Goal: Use online tool/utility: Utilize a website feature to perform a specific function

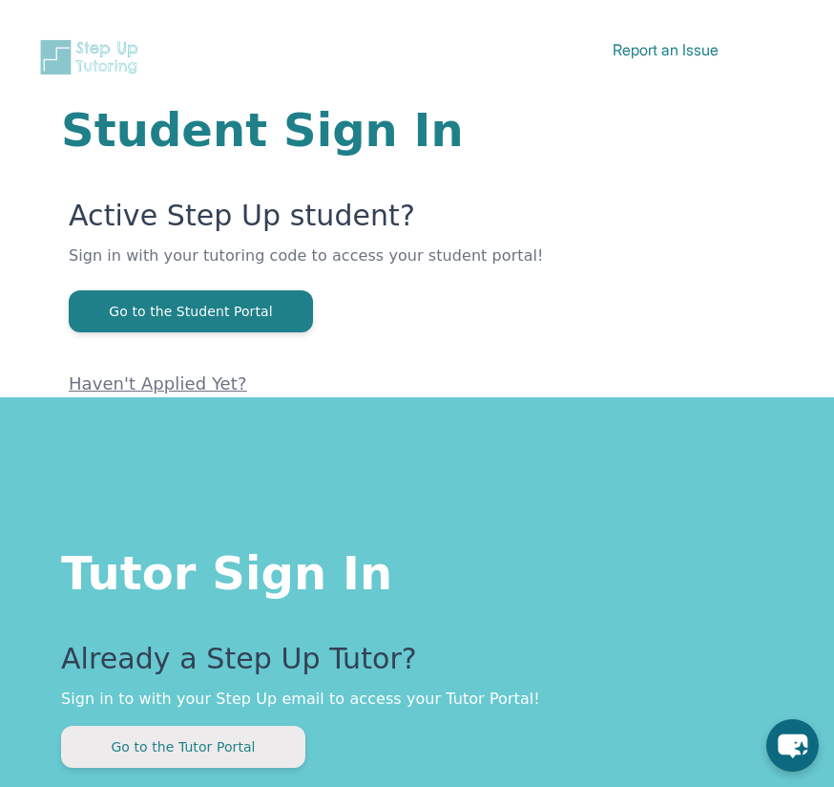
click at [229, 747] on button "Go to the Tutor Portal" at bounding box center [183, 747] width 244 height 42
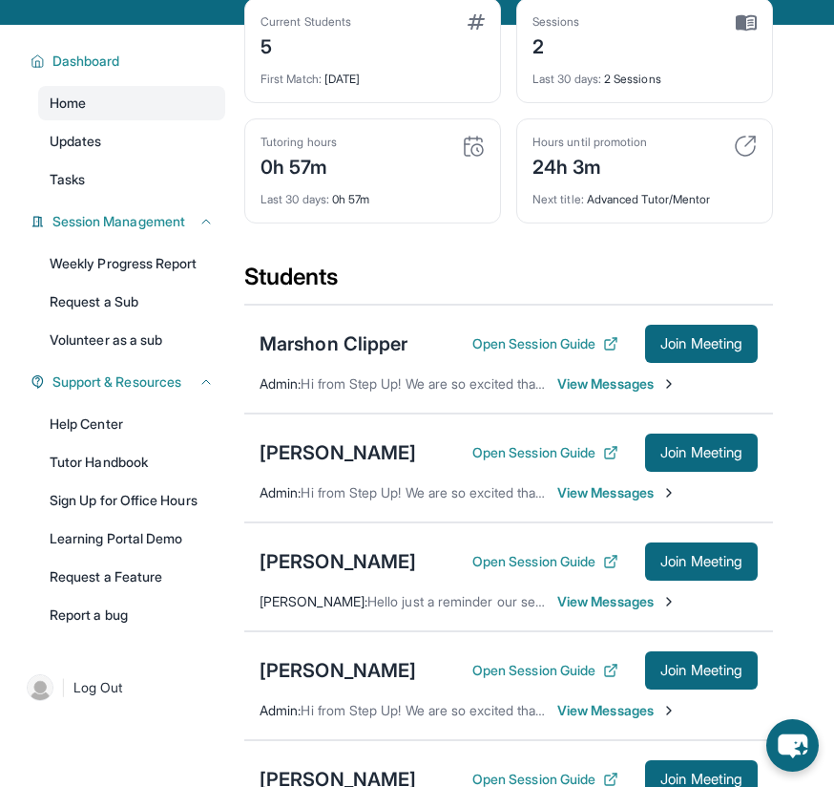
scroll to position [128, 0]
click at [677, 676] on span "Join Meeting" at bounding box center [702, 669] width 82 height 11
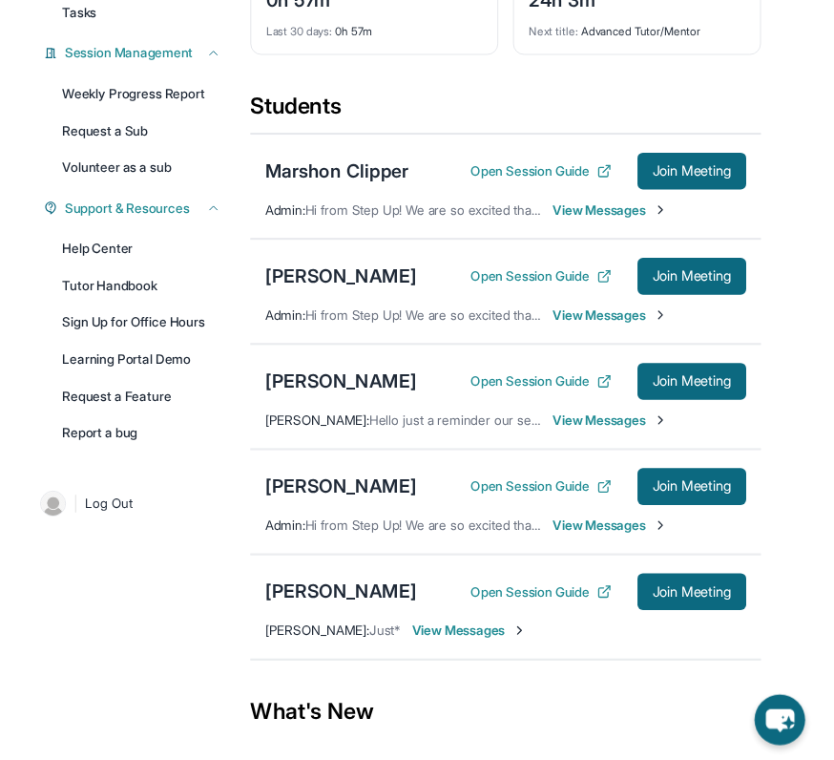
scroll to position [294, 0]
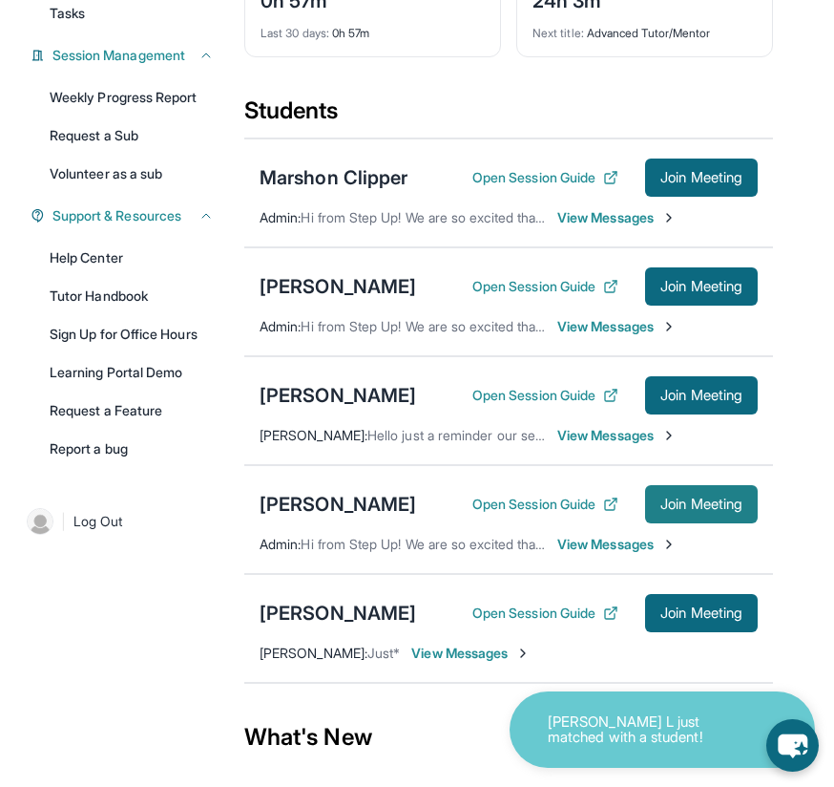
click at [699, 523] on button "Join Meeting" at bounding box center [701, 504] width 113 height 38
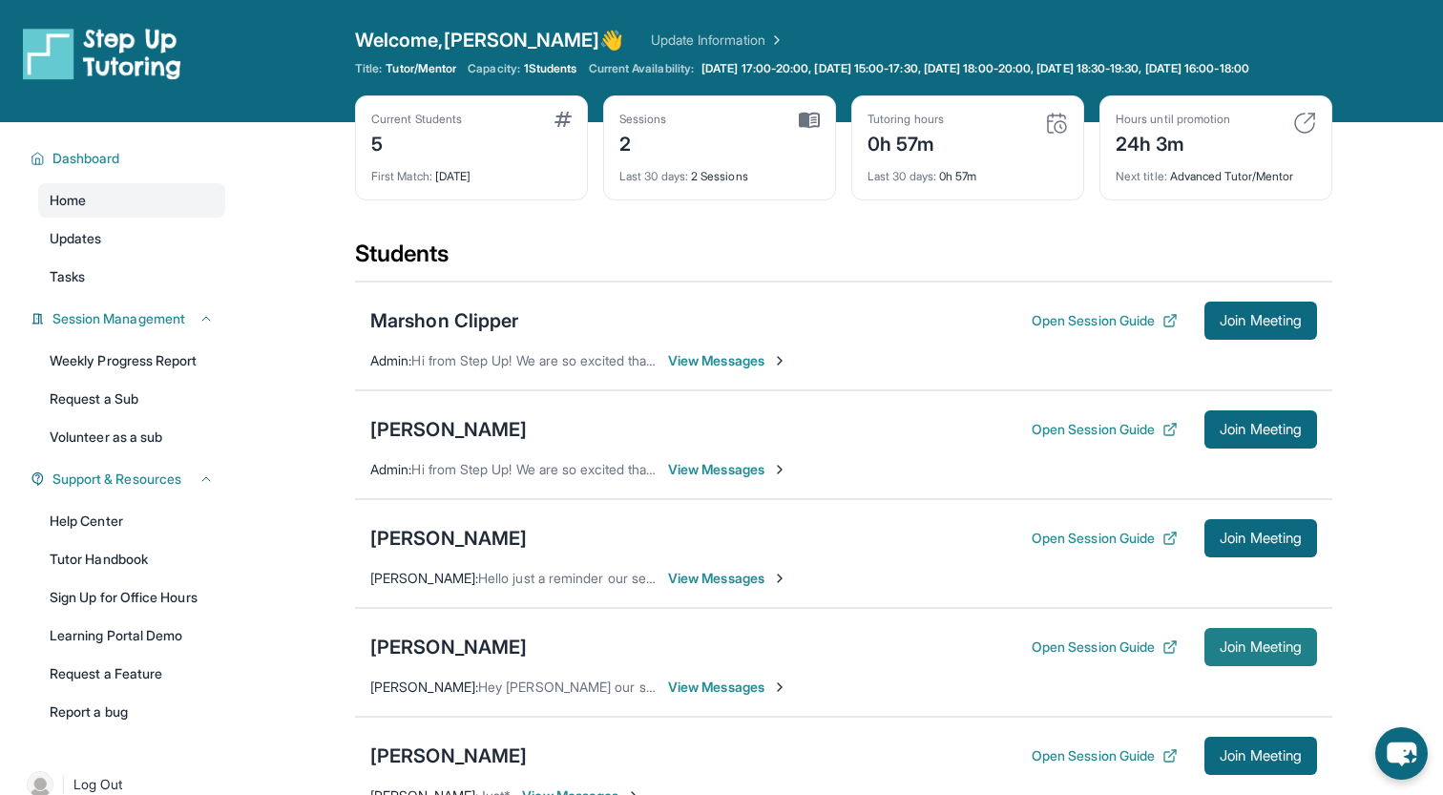
click at [1252, 653] on span "Join Meeting" at bounding box center [1261, 647] width 82 height 11
